Goal: Transaction & Acquisition: Book appointment/travel/reservation

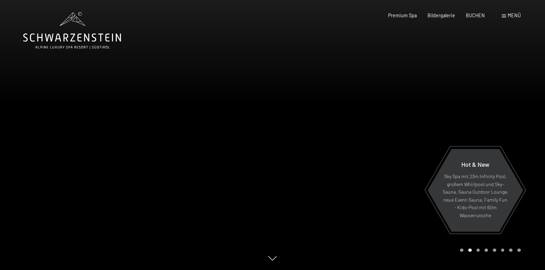
click at [503, 17] on span at bounding box center [504, 16] width 4 height 3
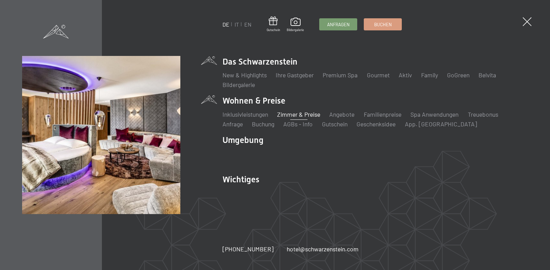
click at [298, 115] on link "Zimmer & Preise" at bounding box center [298, 115] width 43 height 8
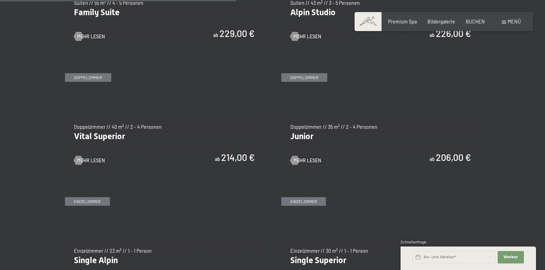
scroll to position [839, 0]
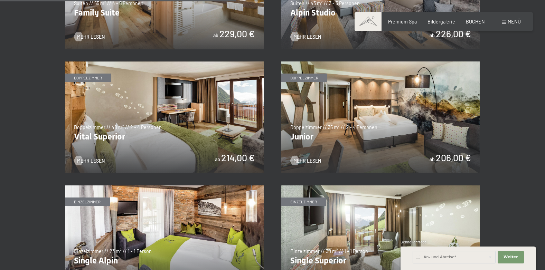
click at [357, 136] on img at bounding box center [380, 117] width 199 height 112
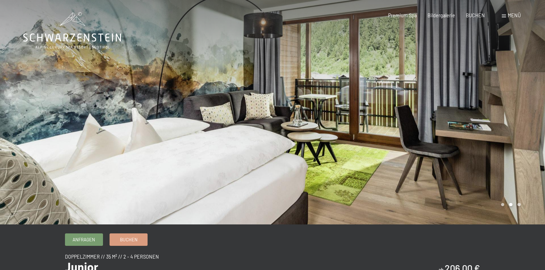
click at [526, 122] on div at bounding box center [409, 112] width 273 height 225
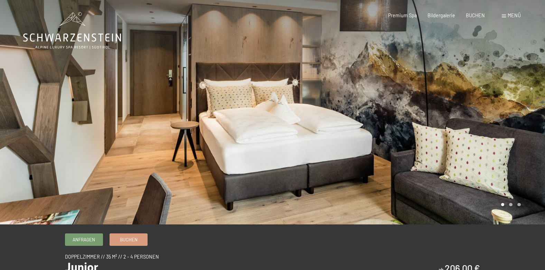
click at [526, 122] on div at bounding box center [409, 112] width 273 height 225
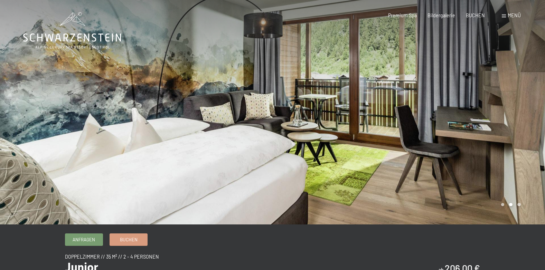
click at [526, 122] on div at bounding box center [409, 112] width 273 height 225
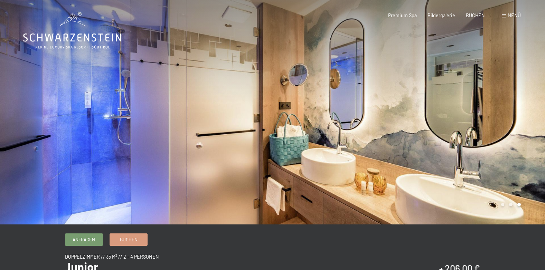
click at [526, 122] on div at bounding box center [409, 112] width 273 height 225
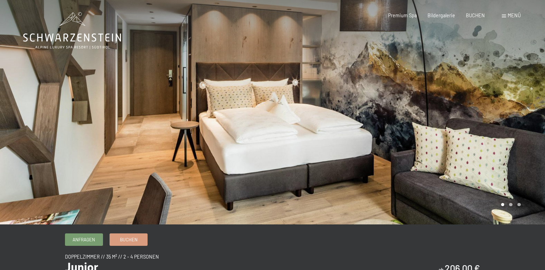
click at [526, 122] on div at bounding box center [409, 112] width 273 height 225
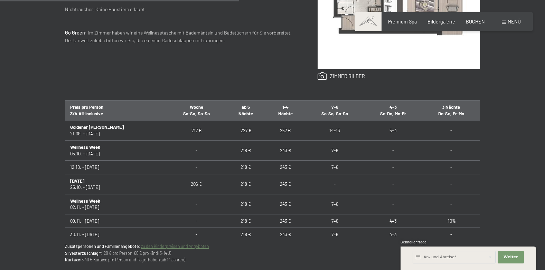
scroll to position [357, 0]
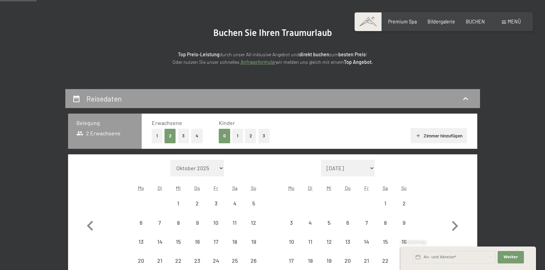
scroll to position [118, 0]
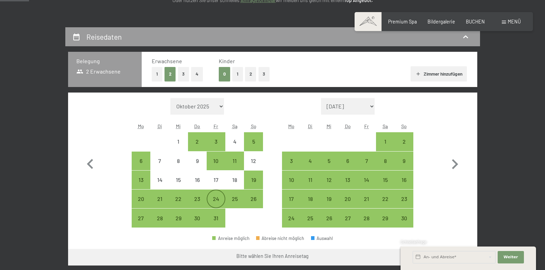
click at [217, 199] on div "24" at bounding box center [215, 204] width 17 height 17
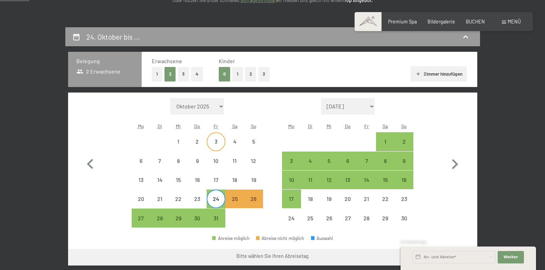
click at [217, 141] on div "3" at bounding box center [215, 147] width 17 height 17
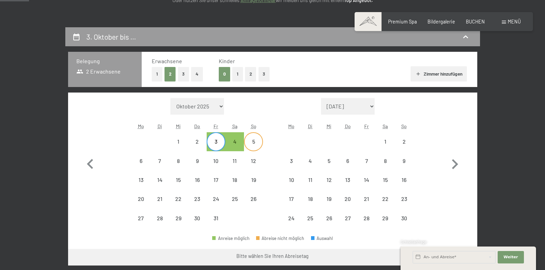
click at [254, 141] on div "5" at bounding box center [253, 147] width 17 height 17
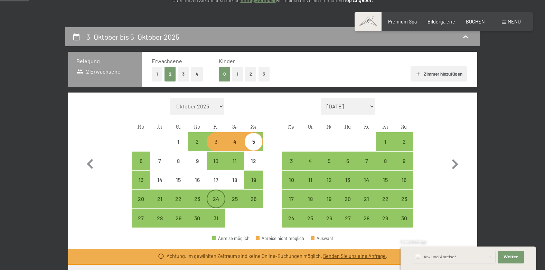
click at [220, 197] on div "24" at bounding box center [215, 204] width 17 height 17
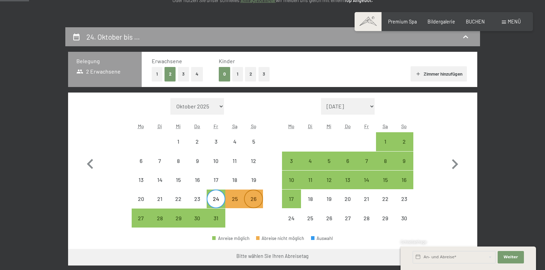
click at [258, 198] on div "26" at bounding box center [253, 204] width 17 height 17
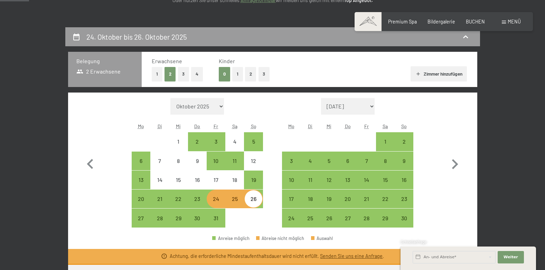
click at [246, 223] on div at bounding box center [253, 218] width 19 height 19
click at [249, 221] on div at bounding box center [253, 218] width 19 height 19
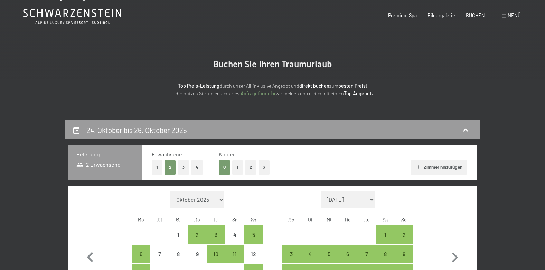
scroll to position [0, 0]
